Goal: Communication & Community: Ask a question

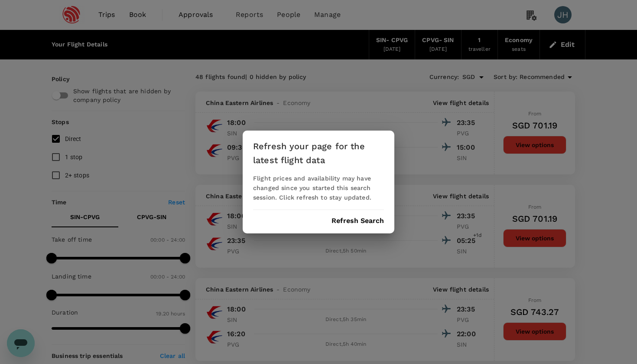
scroll to position [4206, 0]
click at [368, 222] on button "Refresh Search" at bounding box center [358, 221] width 52 height 8
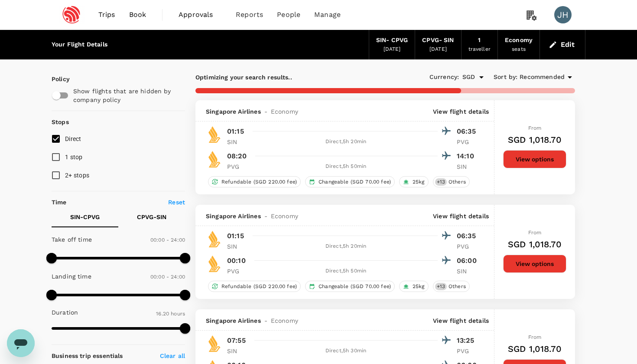
type input "1085"
checkbox input "false"
checkbox input "true"
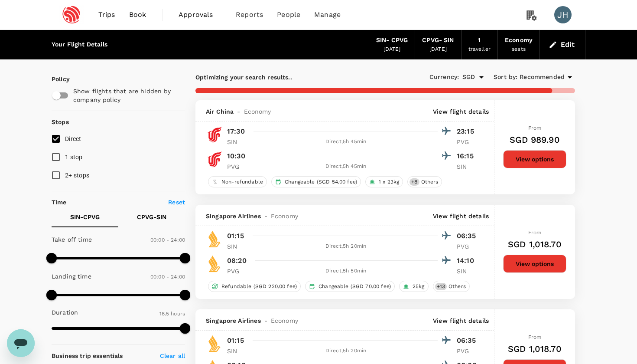
type input "1335"
checkbox input "true"
checkbox input "false"
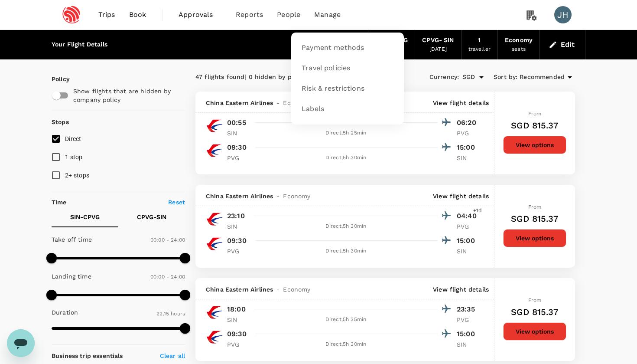
click at [323, 13] on span "Manage" at bounding box center [327, 15] width 26 height 10
click at [321, 47] on span "Payment methods" at bounding box center [333, 48] width 62 height 10
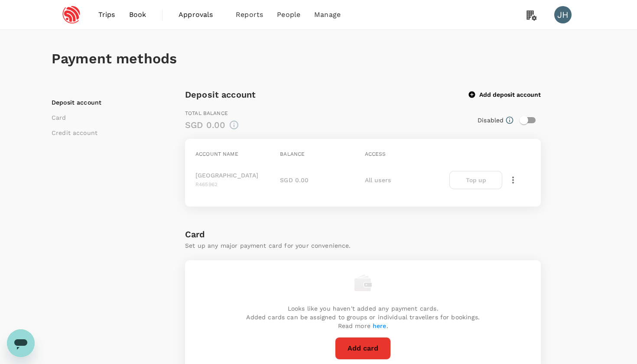
click at [18, 344] on icon "Open messaging window" at bounding box center [20, 344] width 13 height 10
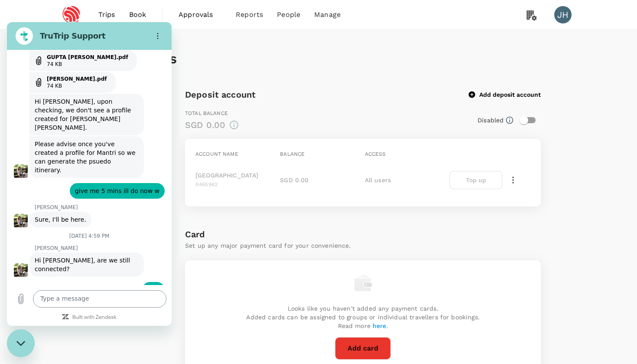
click at [71, 298] on textarea at bounding box center [100, 298] width 134 height 17
type textarea "hi"
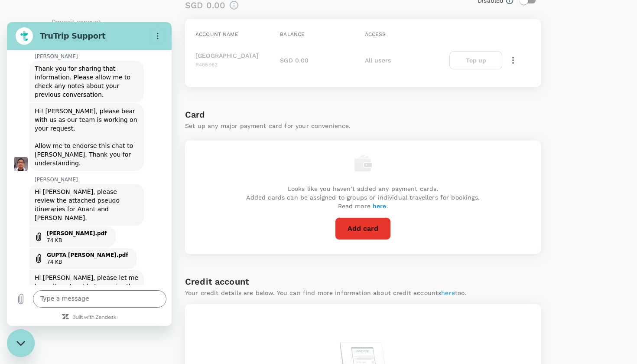
scroll to position [5239, 0]
type input "竣"
type input "[PERSON_NAME]"
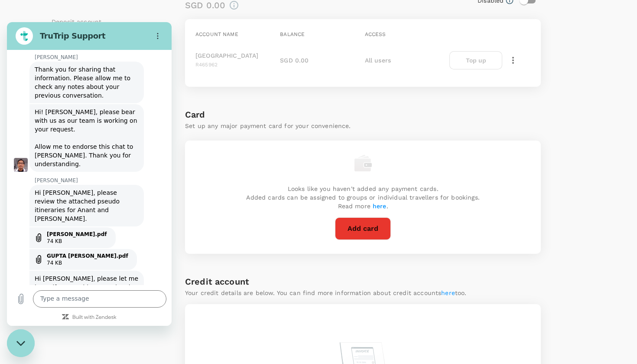
type input "[EMAIL_ADDRESS][DOMAIN_NAME]"
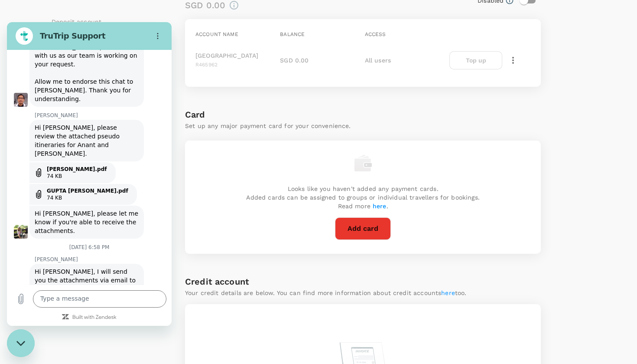
scroll to position [5306, 0]
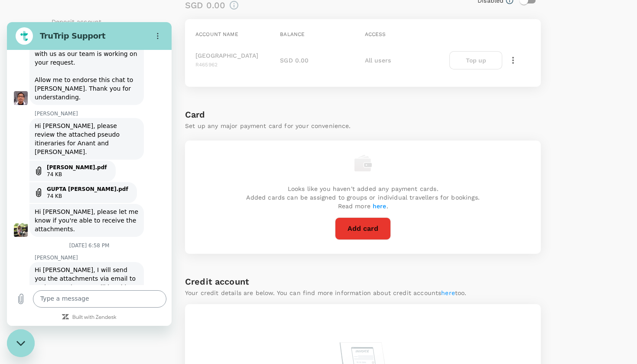
click at [73, 300] on textarea at bounding box center [100, 298] width 134 height 17
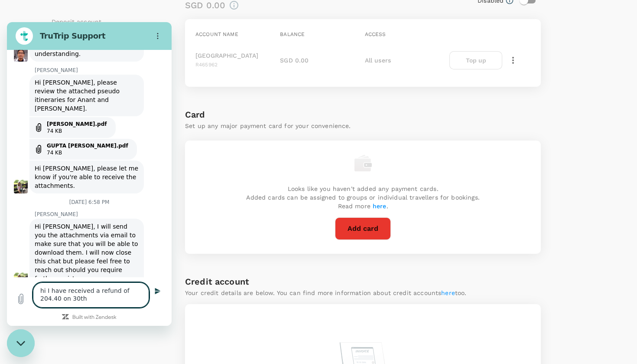
scroll to position [5351, 0]
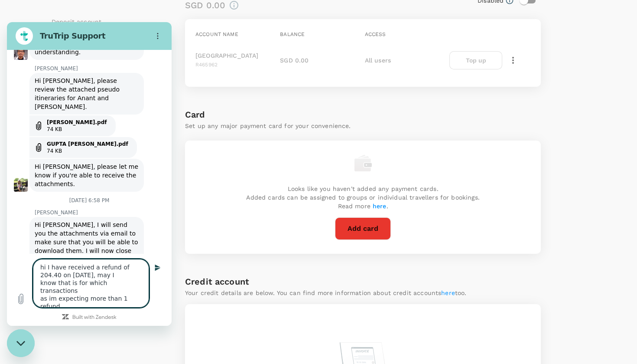
type textarea "hi I have received a refund of 204.40 on 30th Jul, may I know that is for which…"
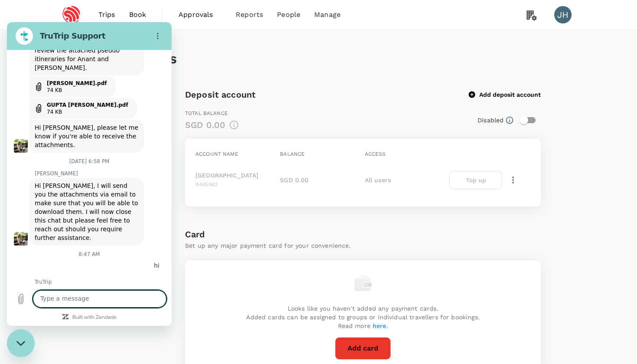
scroll to position [0, 0]
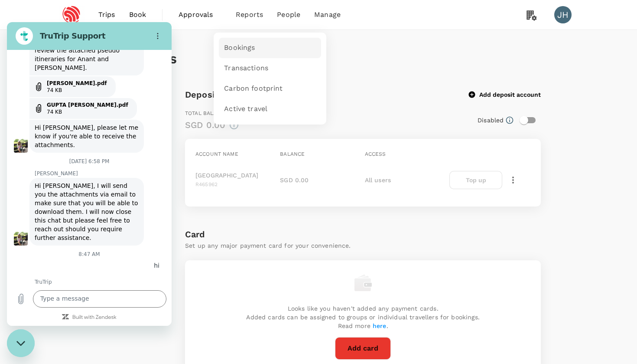
click at [242, 45] on span "Bookings" at bounding box center [239, 48] width 31 height 10
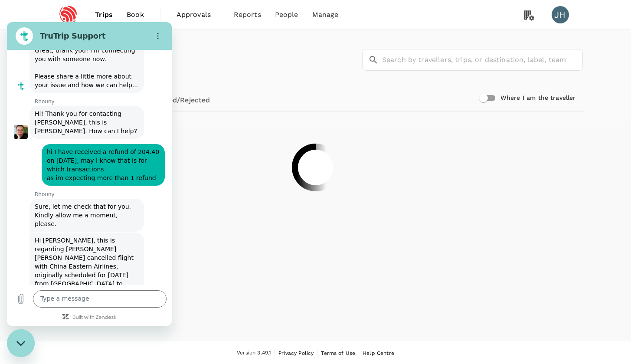
scroll to position [4880, 0]
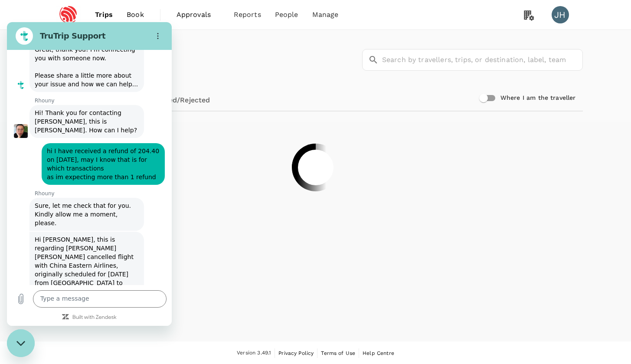
click at [207, 85] on div "Trips ​ ​" at bounding box center [314, 57] width 538 height 63
click at [199, 45] on div "Trips ​ ​" at bounding box center [314, 57] width 538 height 63
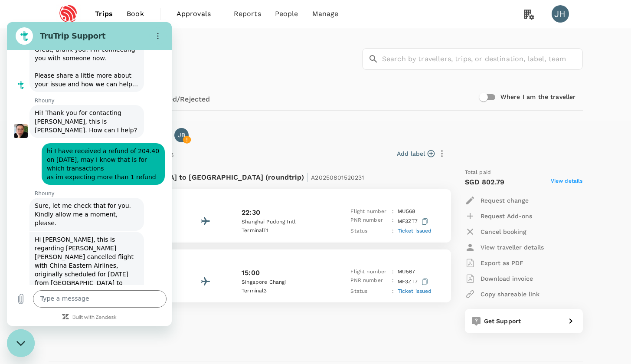
scroll to position [0, 0]
click at [24, 335] on div "Close messaging window" at bounding box center [21, 343] width 26 height 26
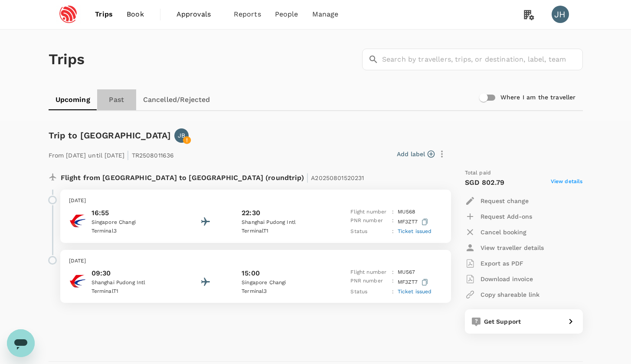
click at [113, 96] on link "Past" at bounding box center [116, 99] width 39 height 21
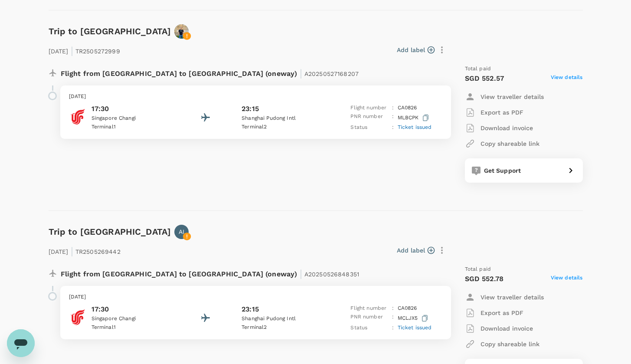
scroll to position [1550, 0]
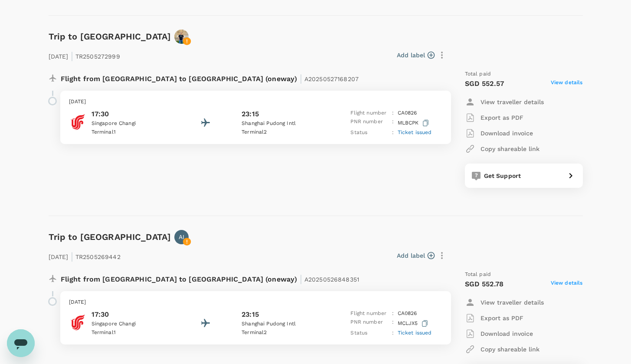
click at [28, 339] on icon "Open messaging window" at bounding box center [21, 343] width 16 height 16
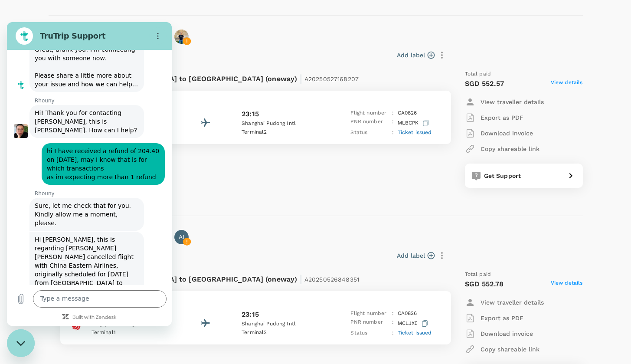
click at [383, 205] on div "Trip to [GEOGRAPHIC_DATA] [DATE] | TR2505272999 Add label Flight from [GEOGRAPH…" at bounding box center [312, 116] width 541 height 200
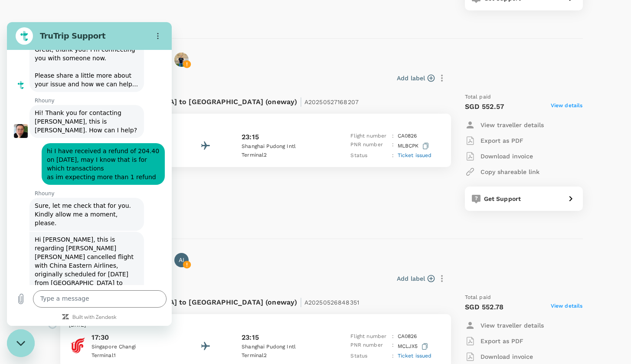
scroll to position [1509, 0]
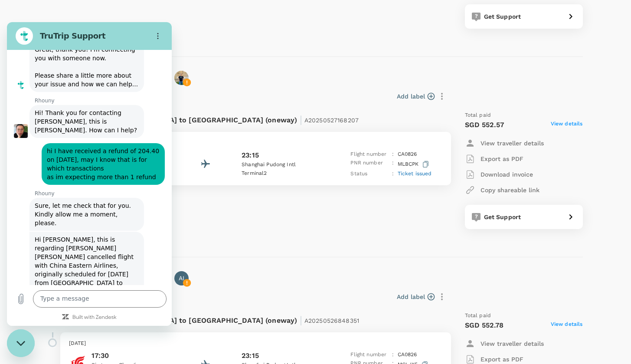
click at [28, 340] on div "Close messaging window" at bounding box center [21, 343] width 26 height 26
type textarea "x"
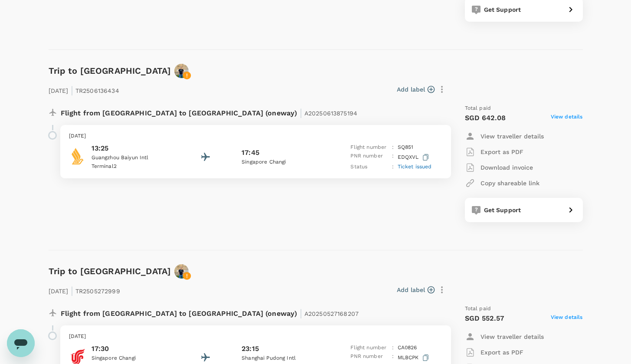
scroll to position [1447, 0]
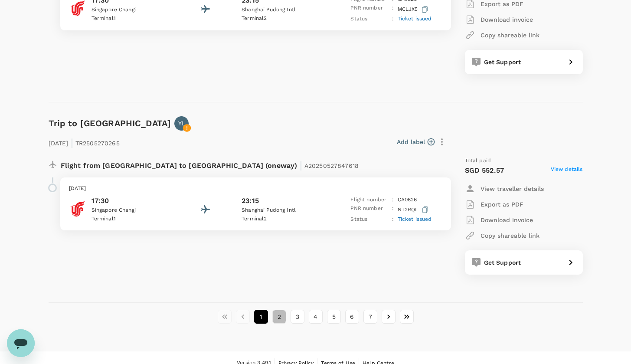
click at [280, 310] on button "2" at bounding box center [279, 317] width 14 height 14
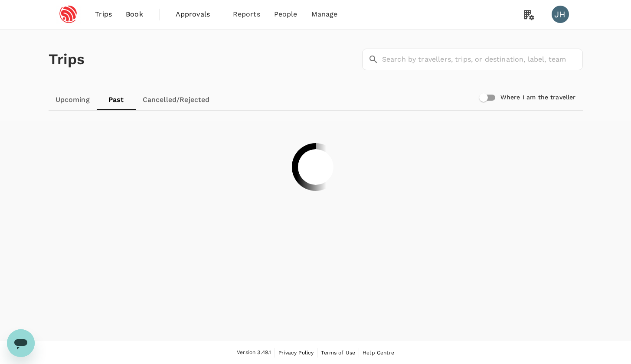
click at [177, 101] on link "Cancelled/Rejected" at bounding box center [176, 99] width 81 height 21
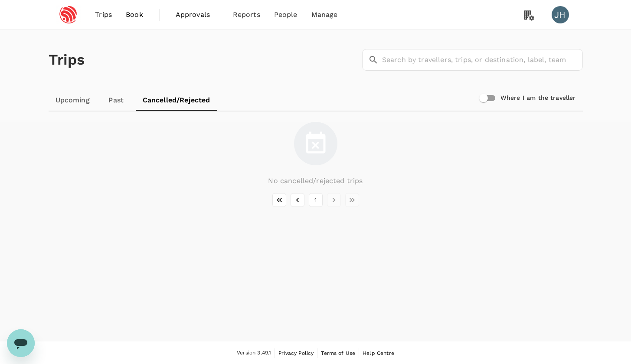
click at [177, 101] on link "Cancelled/Rejected" at bounding box center [177, 100] width 82 height 21
click at [122, 99] on link "Past" at bounding box center [116, 100] width 39 height 21
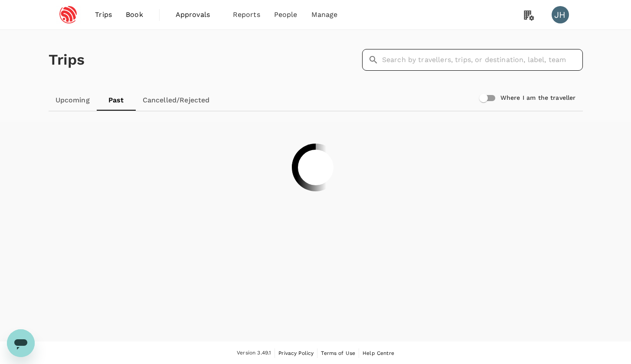
click at [394, 67] on input "text" at bounding box center [482, 60] width 201 height 22
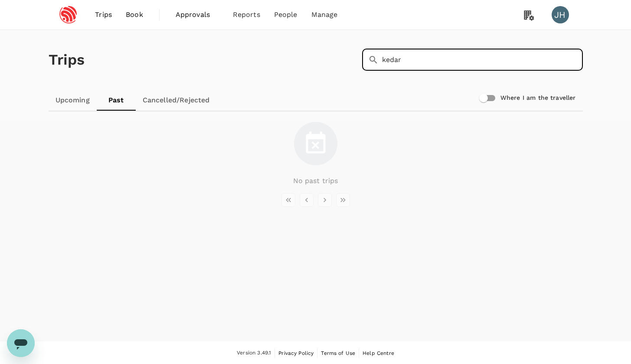
click at [415, 59] on input "kedar" at bounding box center [482, 60] width 201 height 22
click at [161, 100] on link "Cancelled/Rejected" at bounding box center [176, 100] width 81 height 21
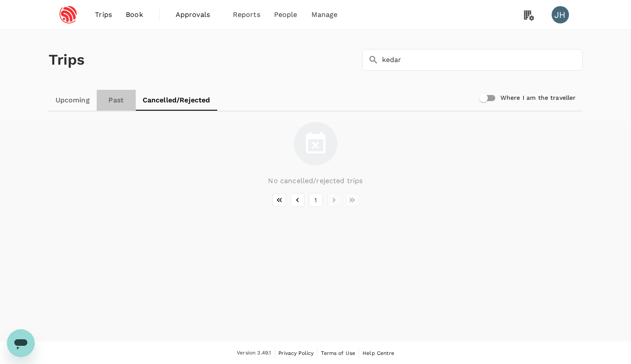
click at [118, 103] on link "Past" at bounding box center [116, 100] width 39 height 21
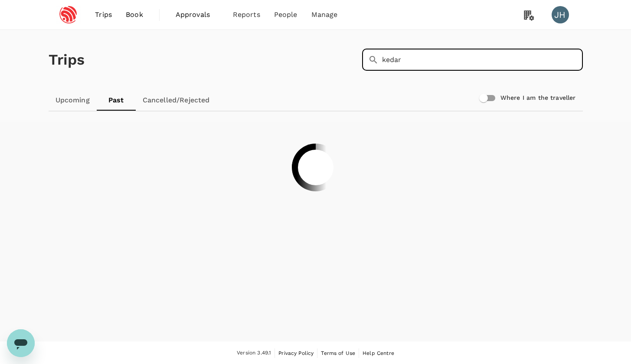
drag, startPoint x: 404, startPoint y: 62, endPoint x: 357, endPoint y: 52, distance: 47.4
click at [357, 53] on div "Trips ​ kedar ​" at bounding box center [314, 57] width 538 height 63
type input "c"
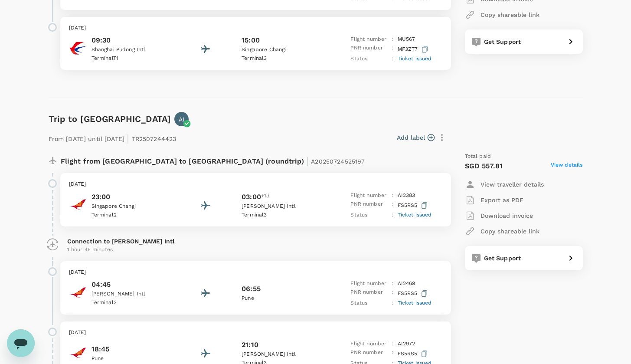
scroll to position [239, 0]
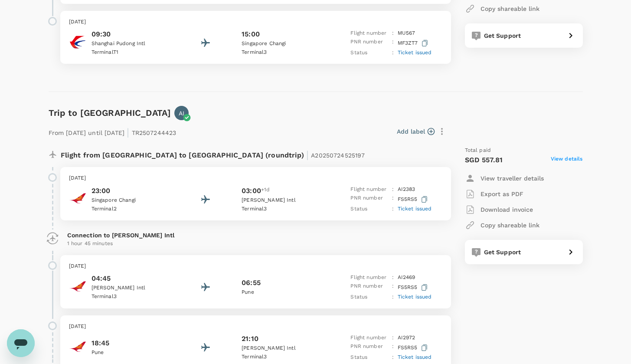
click at [21, 337] on icon "Open messaging window" at bounding box center [21, 343] width 16 height 16
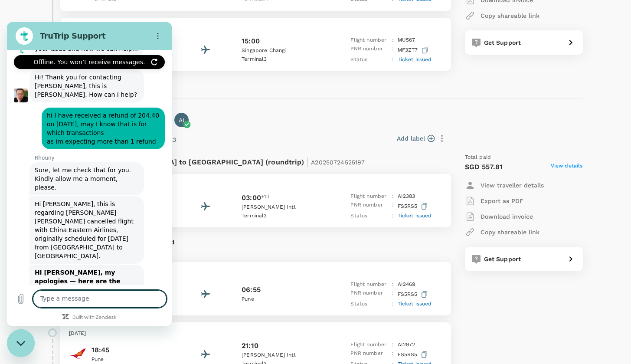
scroll to position [4918, 0]
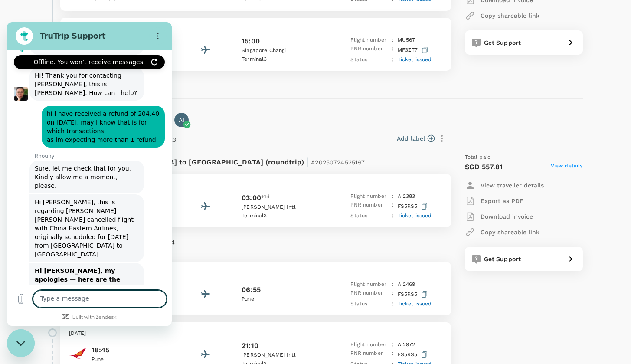
click at [75, 297] on textarea at bounding box center [100, 298] width 134 height 17
drag, startPoint x: 69, startPoint y: 257, endPoint x: 106, endPoint y: 257, distance: 37.3
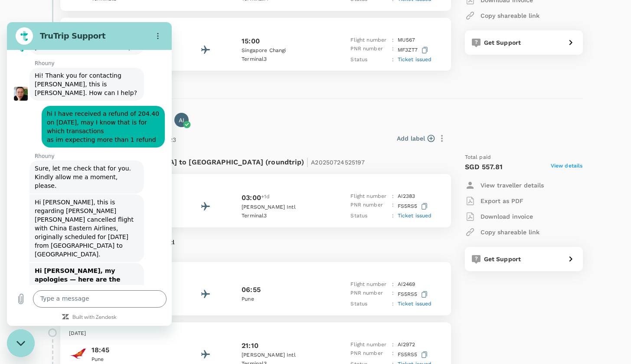
type textarea "x"
drag, startPoint x: 60, startPoint y: 269, endPoint x: 108, endPoint y: 269, distance: 48.6
click at [72, 302] on textarea at bounding box center [100, 298] width 134 height 17
type textarea "a"
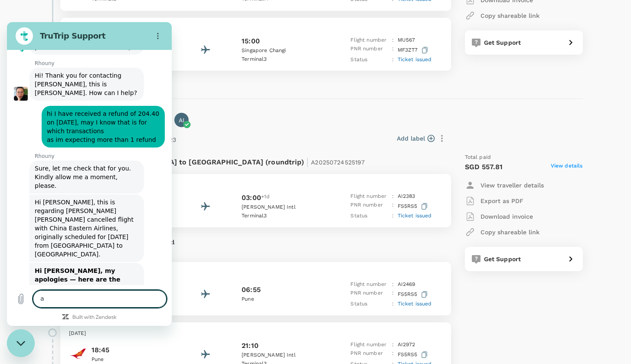
type textarea "x"
type textarea "an"
type textarea "x"
type textarea "ano"
type textarea "x"
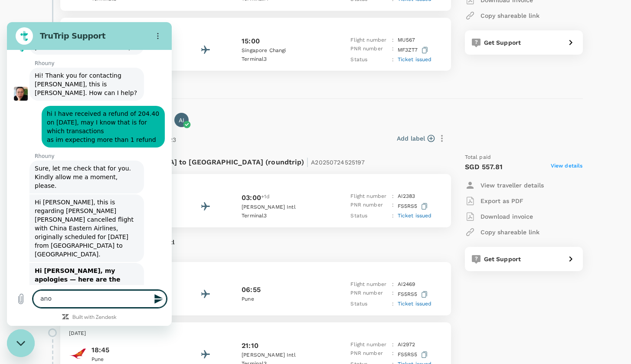
type textarea "anot"
type textarea "x"
type textarea "anoth"
type textarea "x"
type textarea "anothe"
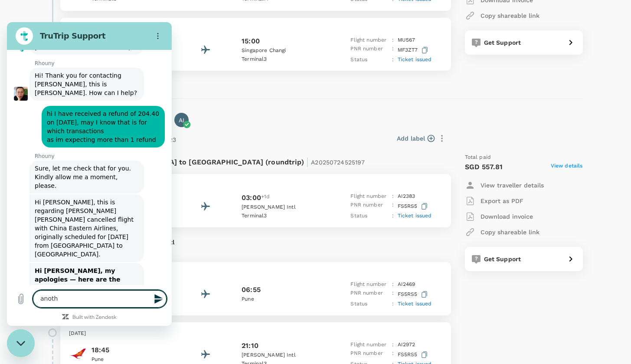
type textarea "x"
type textarea "another"
type textarea "x"
type textarea "another"
type textarea "x"
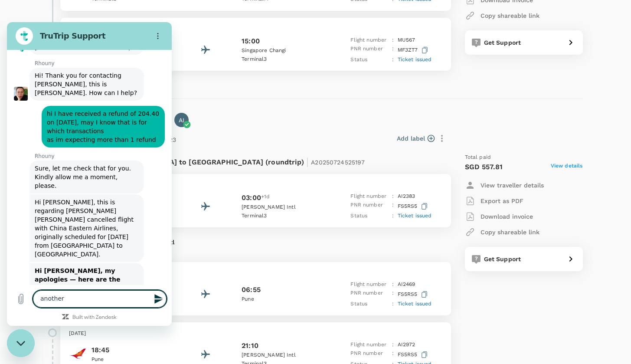
type textarea "another o"
type textarea "x"
type textarea "another on"
type textarea "x"
type textarea "another one"
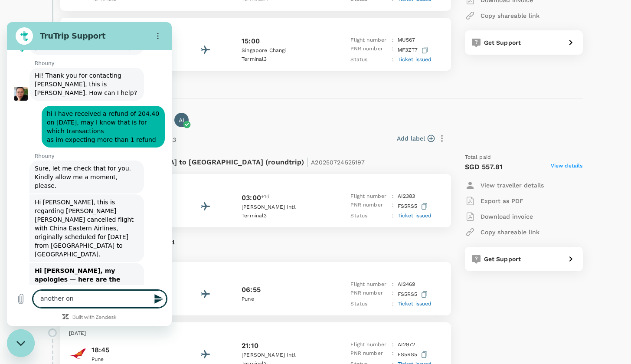
type textarea "x"
type textarea "another one"
type textarea "x"
type textarea "another one i"
type textarea "x"
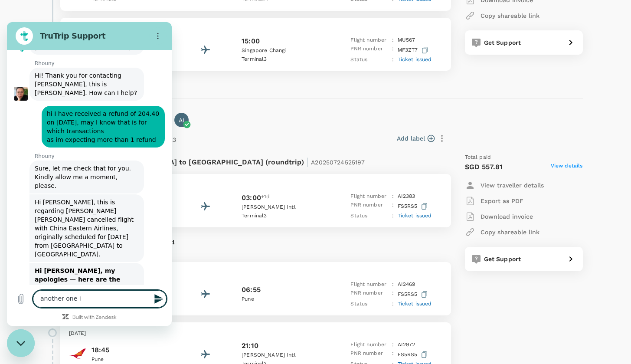
type textarea "another one is"
type textarea "x"
type textarea "another one is"
type textarea "x"
type textarea "another one is i"
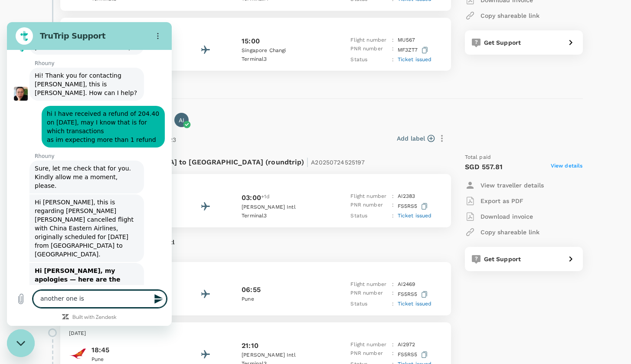
type textarea "x"
type textarea "another one is it"
type textarea "x"
type textarea "another one is it"
type textarea "x"
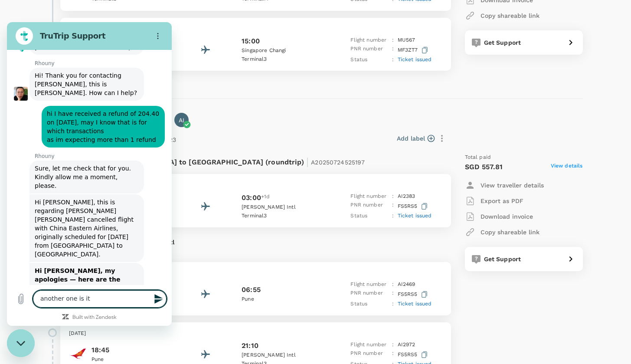
type textarea "another one is it t"
type textarea "x"
type textarea "another one is it th"
type textarea "x"
type textarea "another one is it thi"
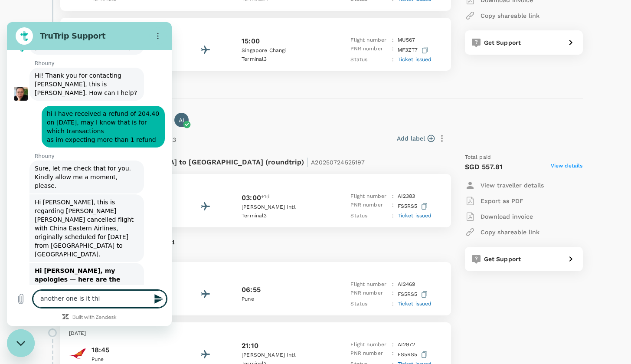
type textarea "x"
type textarea "another one is it this"
type textarea "x"
type textarea "another one is it this?"
type textarea "x"
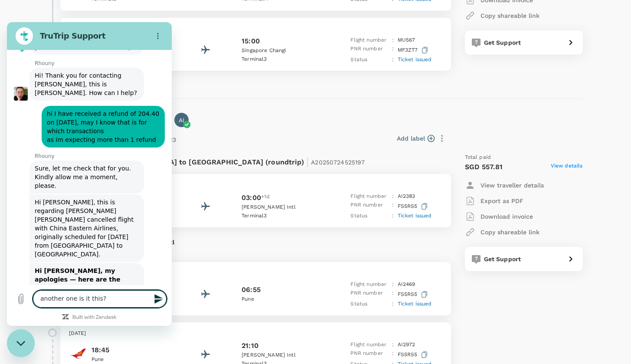
type textarea "another one is it this?"
type textarea "x"
paste textarea
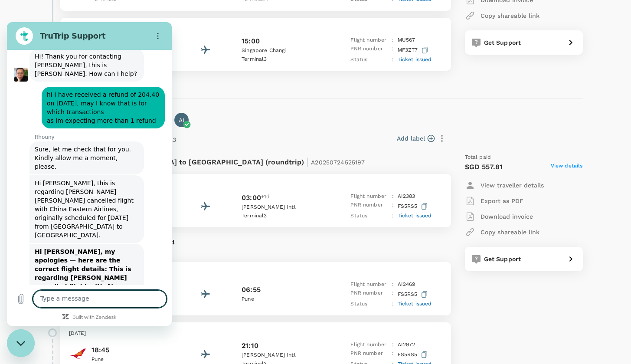
scroll to position [4938, 0]
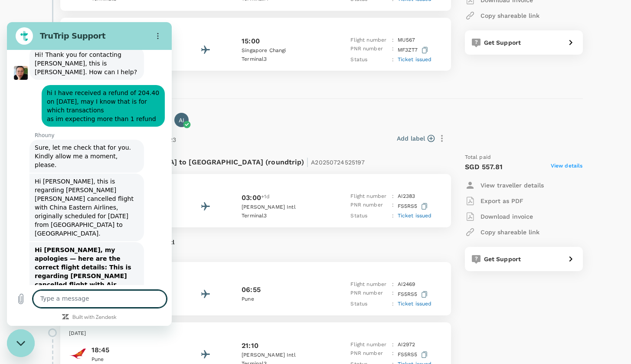
click at [136, 303] on textarea at bounding box center [100, 298] width 134 height 17
type textarea "x"
click at [106, 295] on textarea at bounding box center [100, 298] width 134 height 17
paste textarea "A20250611714762."
type textarea "A20250611714762."
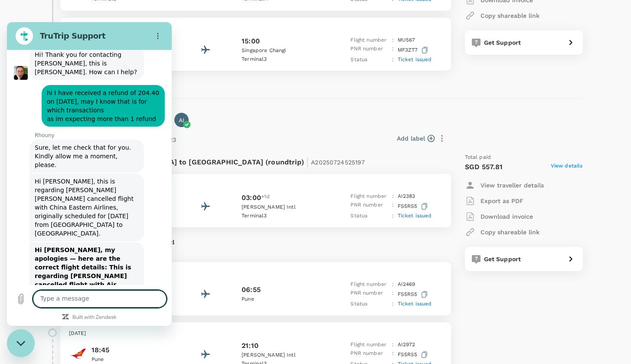
type textarea "x"
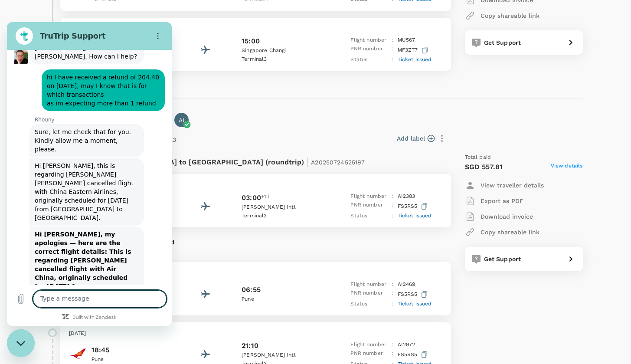
type textarea "x"
type textarea "h"
type textarea "x"
type textarea "ho"
type textarea "x"
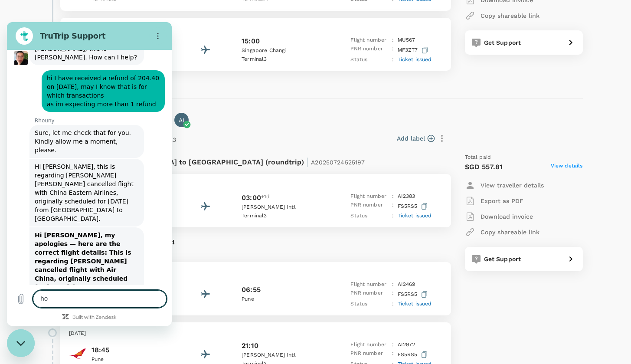
type textarea "how"
type textarea "x"
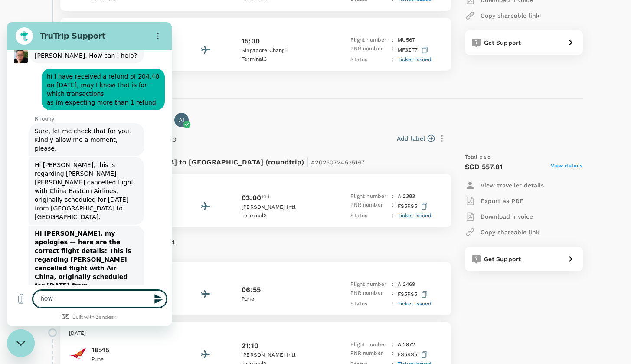
type textarea "how"
type textarea "x"
type textarea "how i"
type textarea "x"
type textarea "how"
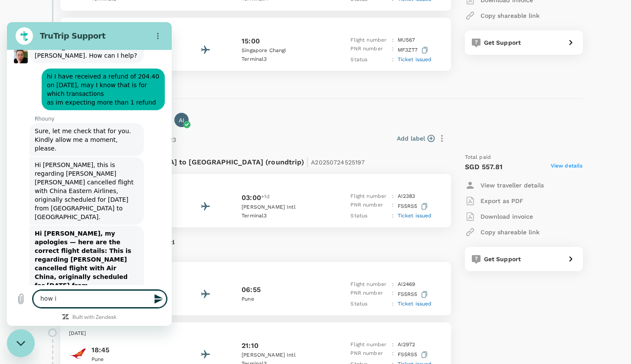
type textarea "x"
type textarea "how d"
type textarea "x"
type textarea "how do"
type textarea "x"
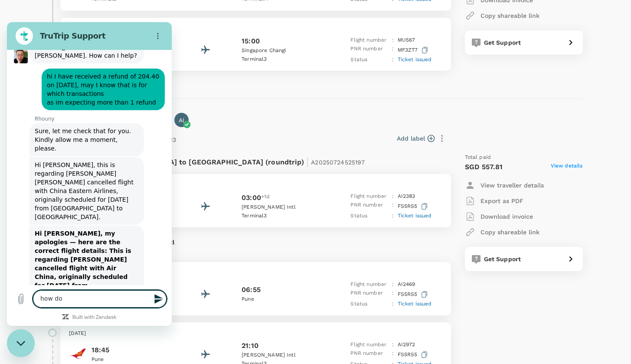
type textarea "how do"
type textarea "x"
type textarea "how do i"
type textarea "x"
type textarea "how do I"
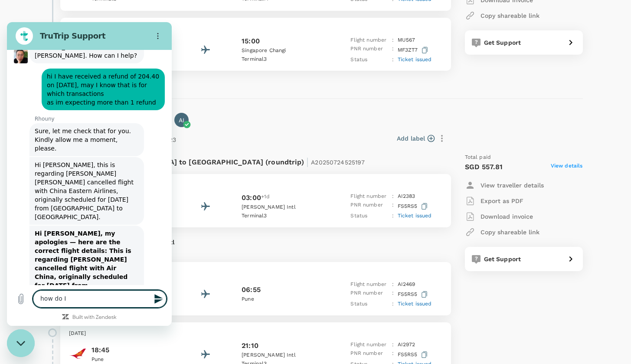
type textarea "x"
type textarea "how do I s"
type textarea "x"
type textarea "how do I se"
type textarea "x"
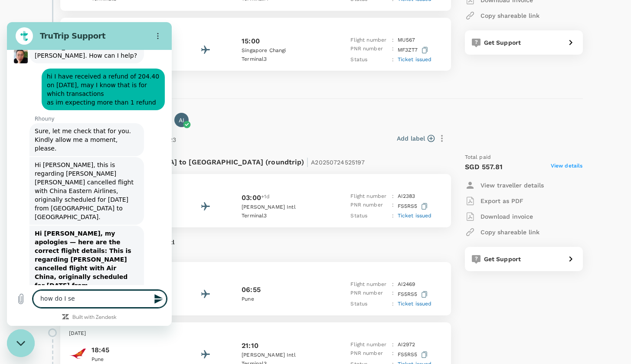
type textarea "how do I see"
type textarea "x"
type textarea "how do I see"
type textarea "x"
type textarea "how do I see w"
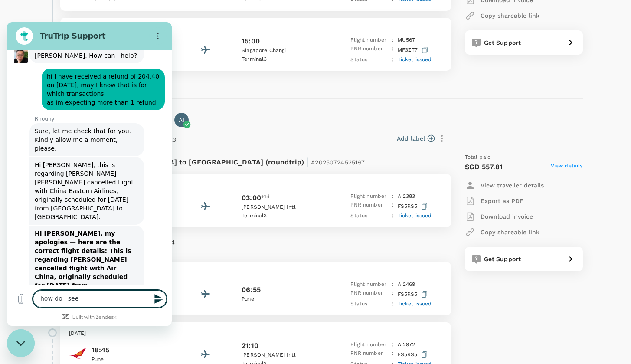
type textarea "x"
type textarea "how do I see wh"
type textarea "x"
type textarea "how do I see wha"
type textarea "x"
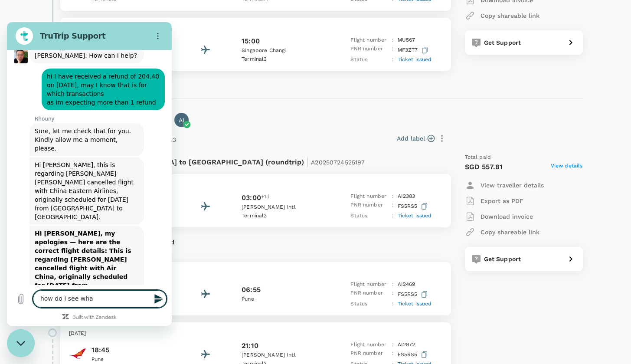
type textarea "how do I see whas"
type textarea "x"
type textarea "how do I see wha"
type textarea "x"
type textarea "how do I see what"
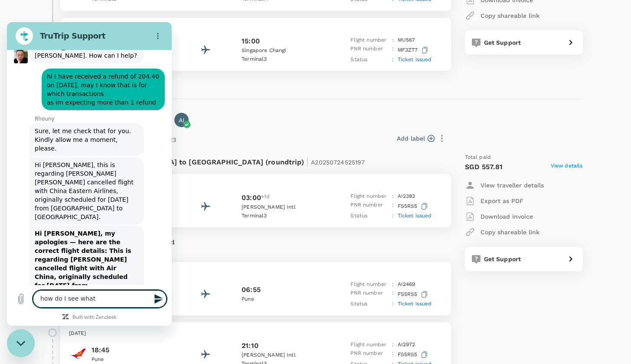
type textarea "x"
type textarea "how do I see whats"
type textarea "x"
type textarea "how do I see whats"
type textarea "x"
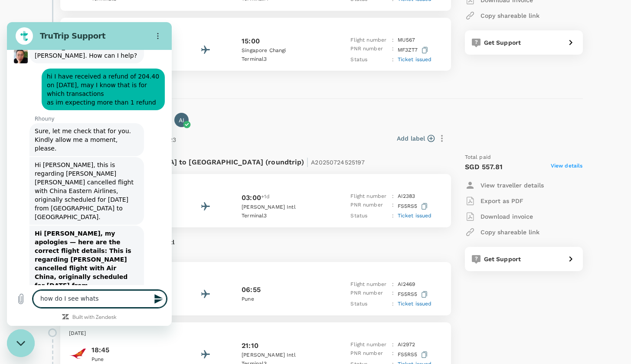
type textarea "how do I see whats t"
type textarea "x"
type textarea "how do I see whats th"
type textarea "x"
type textarea "how do I see whats the"
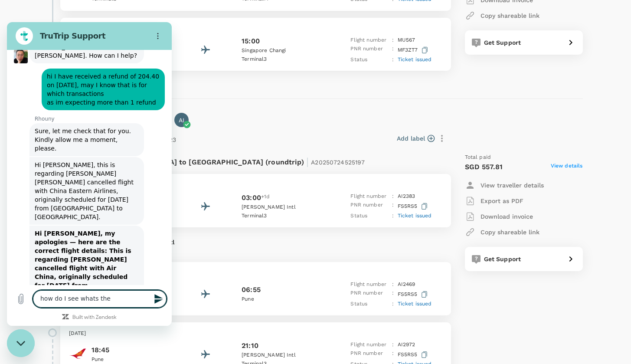
type textarea "x"
type textarea "how do I see whats the"
type textarea "x"
type textarea "how do I see whats the c"
type textarea "x"
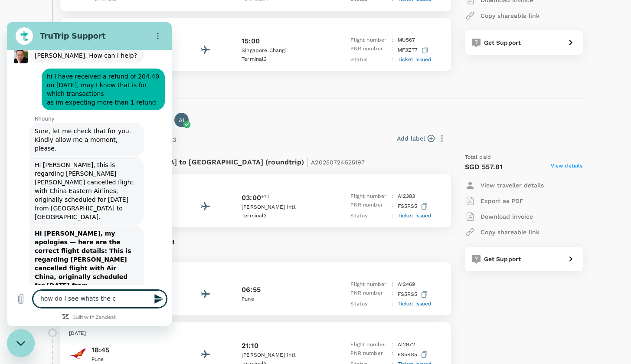
type textarea "how do I see whats the cr"
type textarea "x"
type textarea "how do I see whats the cre"
type textarea "x"
type textarea "how do I see whats the cred"
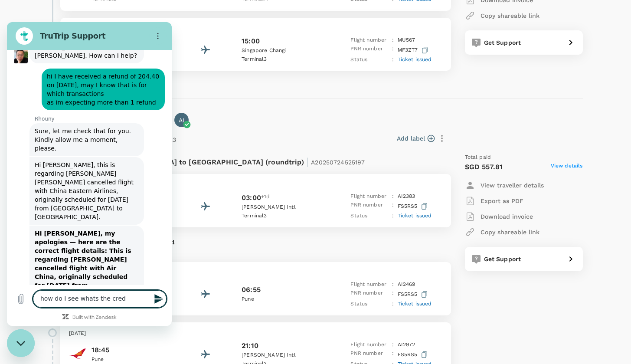
type textarea "x"
type textarea "how do I see whats the credi"
type textarea "x"
type textarea "how do I see whats the credit"
type textarea "x"
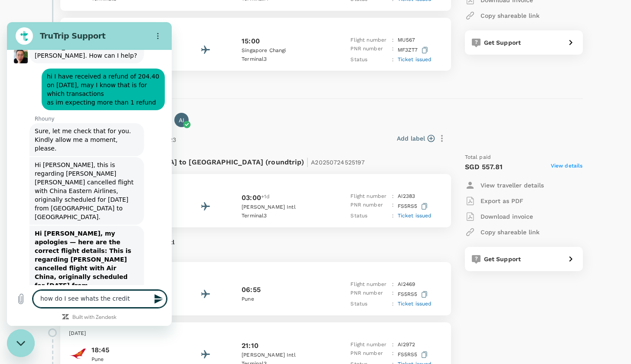
type textarea "how do I see whats the credit"
type textarea "x"
type textarea "how do I see whats the credit c"
type textarea "x"
type textarea "how do I see whats the credit ca"
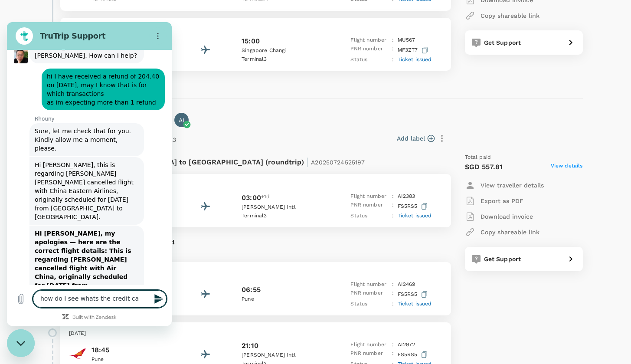
type textarea "x"
type textarea "how do I see whats the credit car"
type textarea "x"
type textarea "how do I see whats the credit card"
type textarea "x"
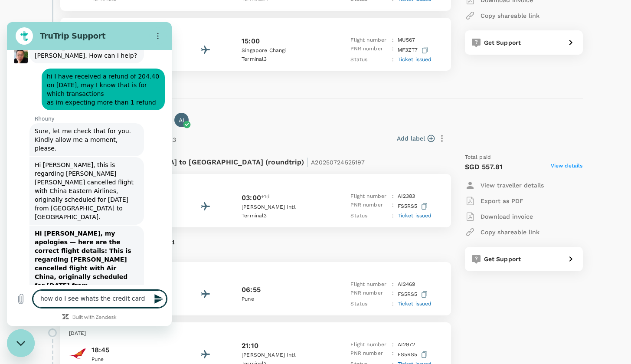
type textarea "how do I see whats the credit card"
type textarea "x"
type textarea "how do I see whats the credit card u"
type textarea "x"
type textarea "how do I see whats the credit card us"
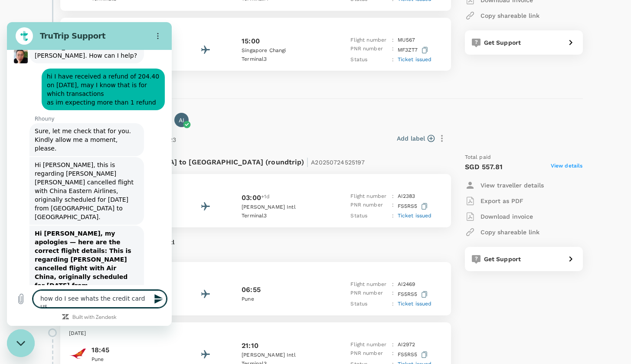
type textarea "x"
type textarea "how do I see whats the credit card use"
type textarea "x"
type textarea "how do I see whats the credit card used"
type textarea "x"
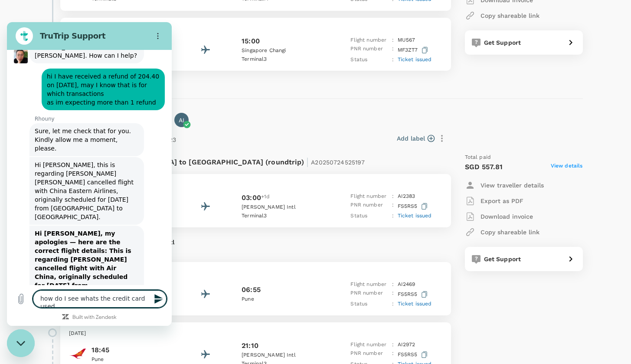
type textarea "how do I see whats the credit card used"
type textarea "x"
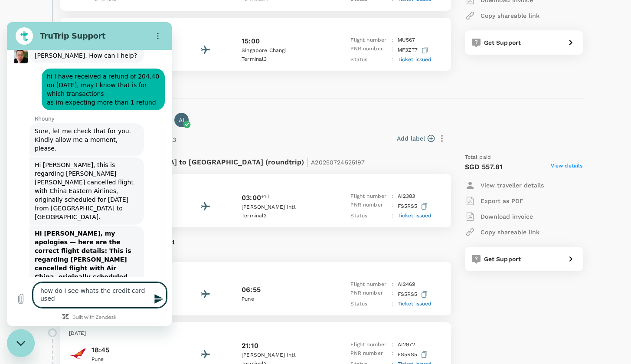
type textarea "how do I see whats the credit card used f"
type textarea "x"
type textarea "how do I see whats the credit card used fo"
type textarea "x"
type textarea "how do I see whats the credit card used for"
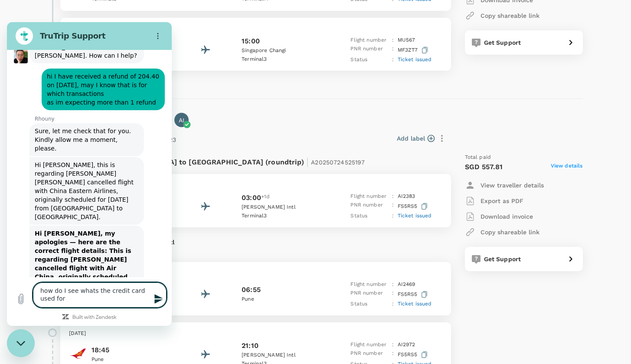
type textarea "x"
type textarea "how do I see whats the credit card used for"
type textarea "x"
type textarea "how do I see whats the credit card used for t"
type textarea "x"
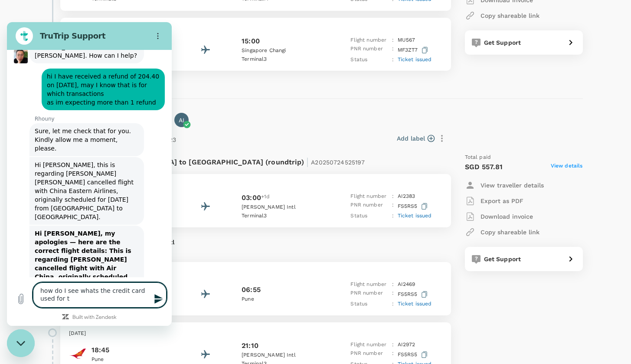
type textarea "how do I see whats the credit card used for th"
type textarea "x"
type textarea "how do I see whats the credit card used for thi"
type textarea "x"
type textarea "how do I see whats the credit card used for this"
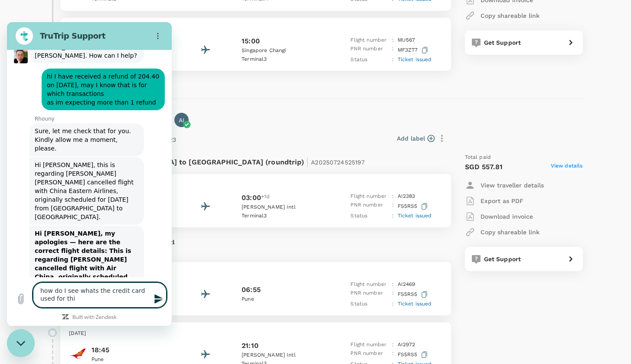
type textarea "x"
type textarea "how do I see whats the credit card used for this?"
type textarea "x"
type textarea "how do I see whats the credit card used for this?"
type textarea "x"
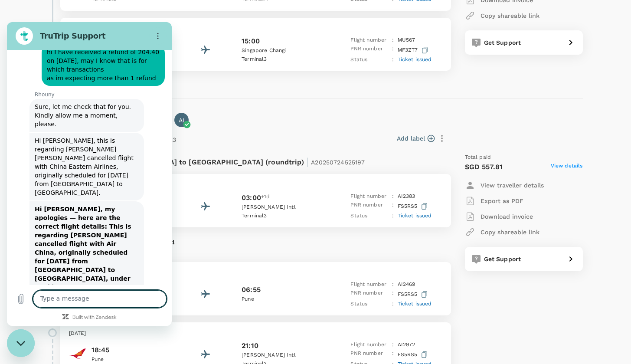
type textarea "x"
type textarea "a"
type textarea "x"
type textarea "啊"
type textarea "x"
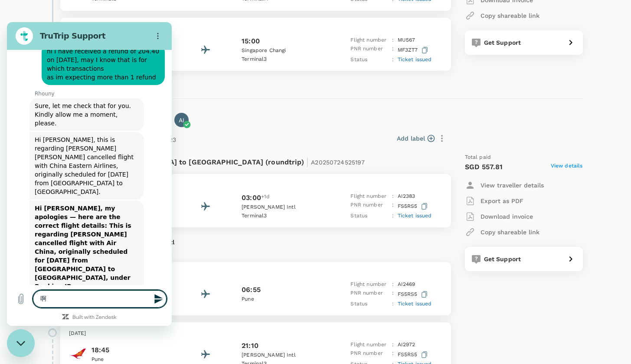
type textarea "啊i"
type textarea "x"
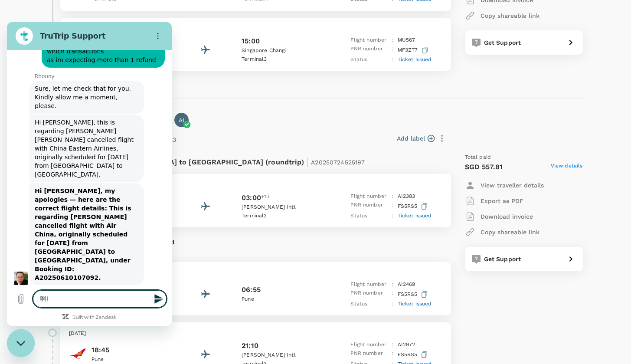
type textarea "啊"
type textarea "x"
type textarea "a"
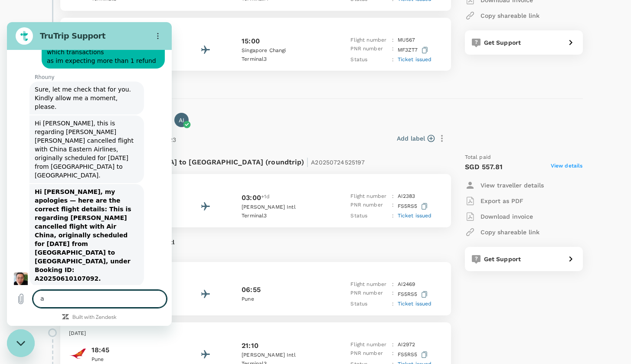
type textarea "x"
type textarea "as"
type textarea "x"
type textarea "as"
type textarea "x"
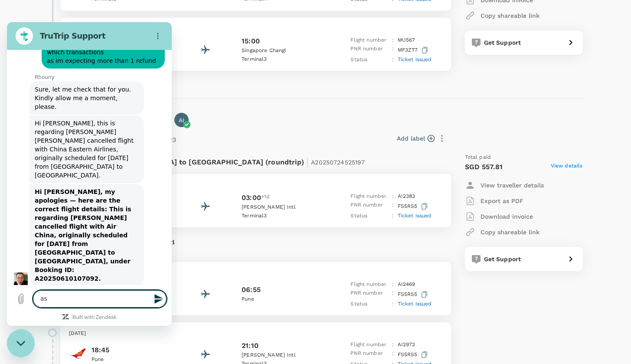
type textarea "as I"
type textarea "x"
type textarea "as I"
type textarea "x"
type textarea "as I H"
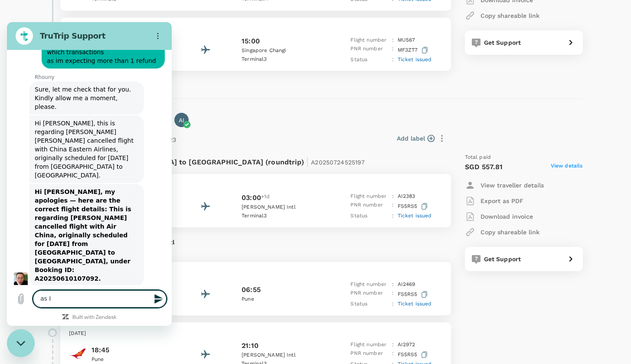
type textarea "x"
type textarea "as I HA"
type textarea "x"
type textarea "as I HAV"
type textarea "x"
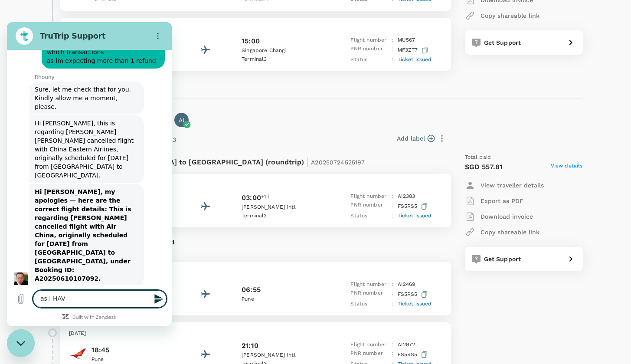
type textarea "as I HAVE"
type textarea "x"
type textarea "as I HAVE"
type textarea "x"
type textarea "as I HAVE"
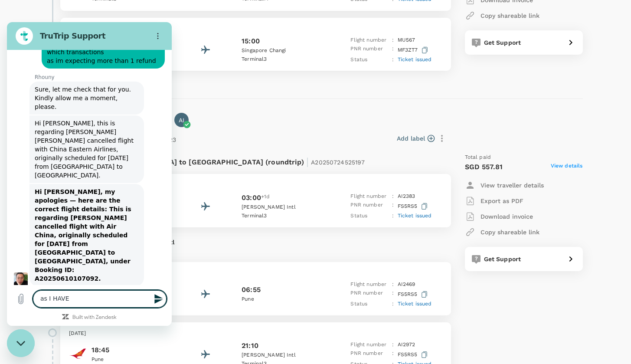
type textarea "x"
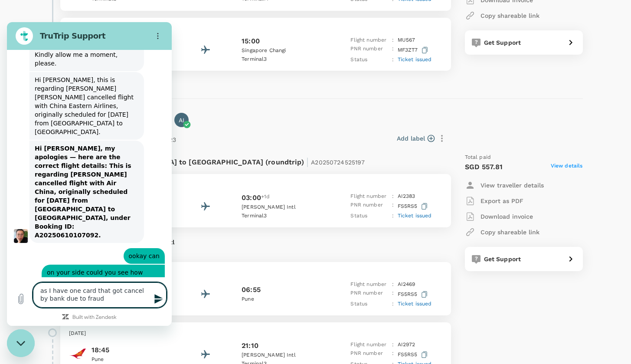
scroll to position [5042, 0]
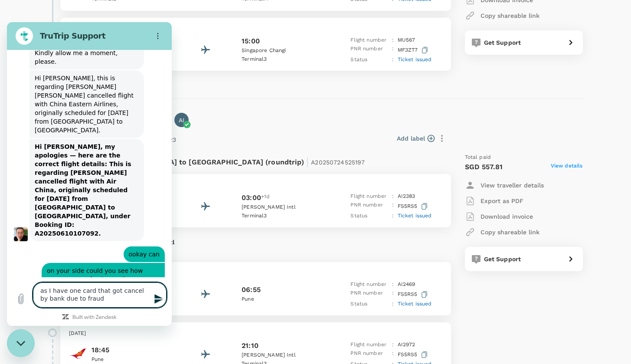
drag, startPoint x: 104, startPoint y: 300, endPoint x: 0, endPoint y: 263, distance: 111.1
click html "TruTrip Support This chat is recorded using a cloud service and is subject to t…"
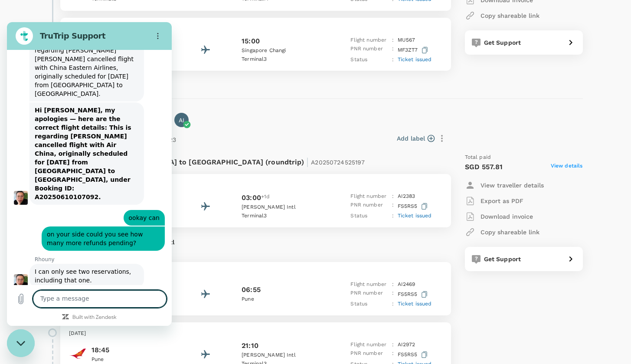
scroll to position [5080, 0]
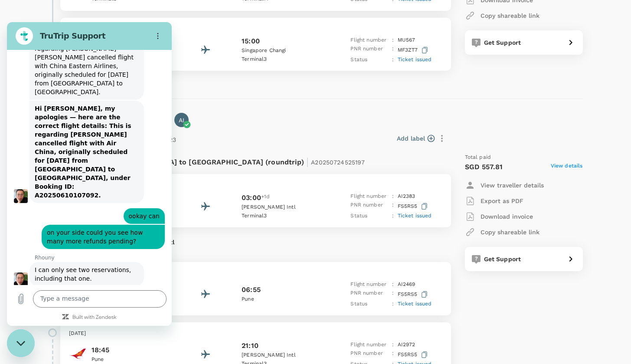
click at [21, 337] on div "Close messaging window" at bounding box center [21, 343] width 26 height 26
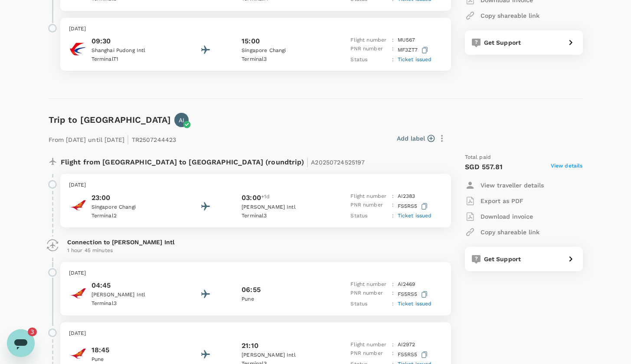
scroll to position [0, 0]
click at [15, 342] on icon "Open messaging window, 3 unread messages" at bounding box center [20, 344] width 13 height 10
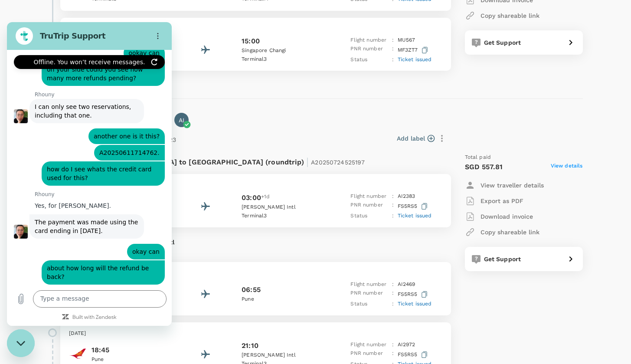
scroll to position [5242, 0]
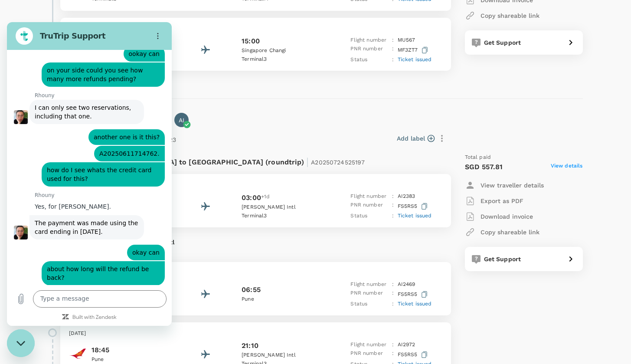
drag, startPoint x: 72, startPoint y: 150, endPoint x: 130, endPoint y: 185, distance: 67.7
click at [130, 306] on div "[PERSON_NAME] says: The timeline depends on the airline, as we must first recei…" at bounding box center [100, 327] width 142 height 42
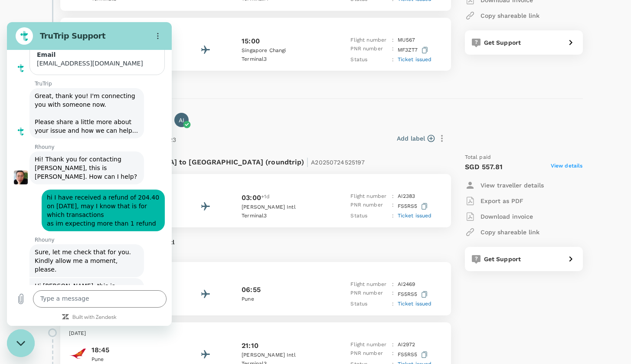
scroll to position [4839, 0]
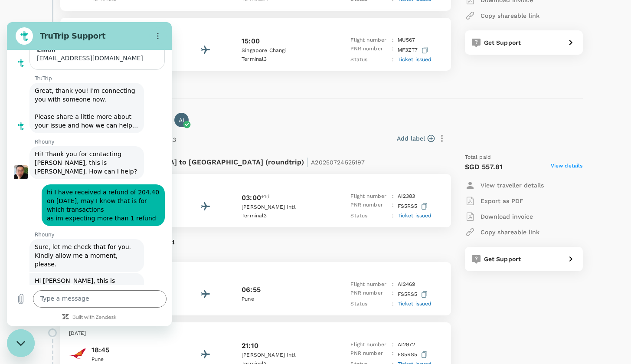
click div "[PERSON_NAME] says: Hi [PERSON_NAME], my apologies — here are the correct fligh…"
